Goal: Consume media (video, audio)

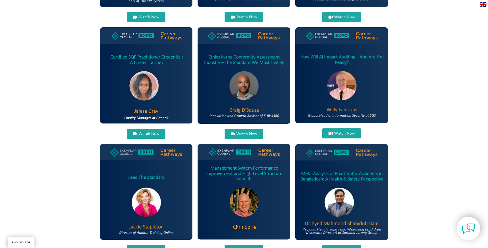
scroll to position [283, 0]
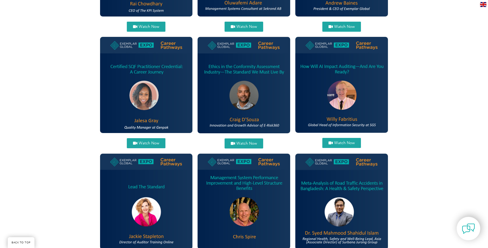
click at [337, 144] on span "Watch Now" at bounding box center [344, 143] width 21 height 4
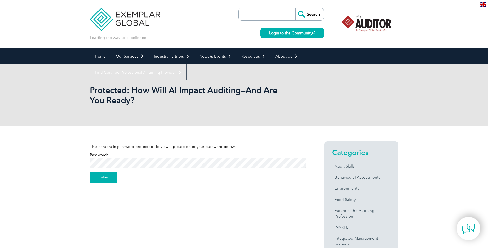
click at [97, 177] on input "Enter" at bounding box center [103, 176] width 27 height 11
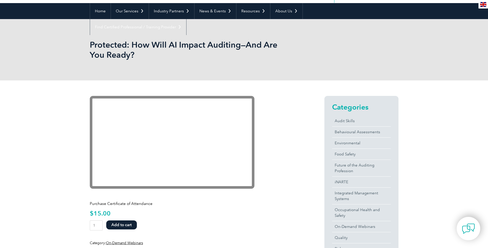
scroll to position [26, 0]
